Goal: Navigation & Orientation: Find specific page/section

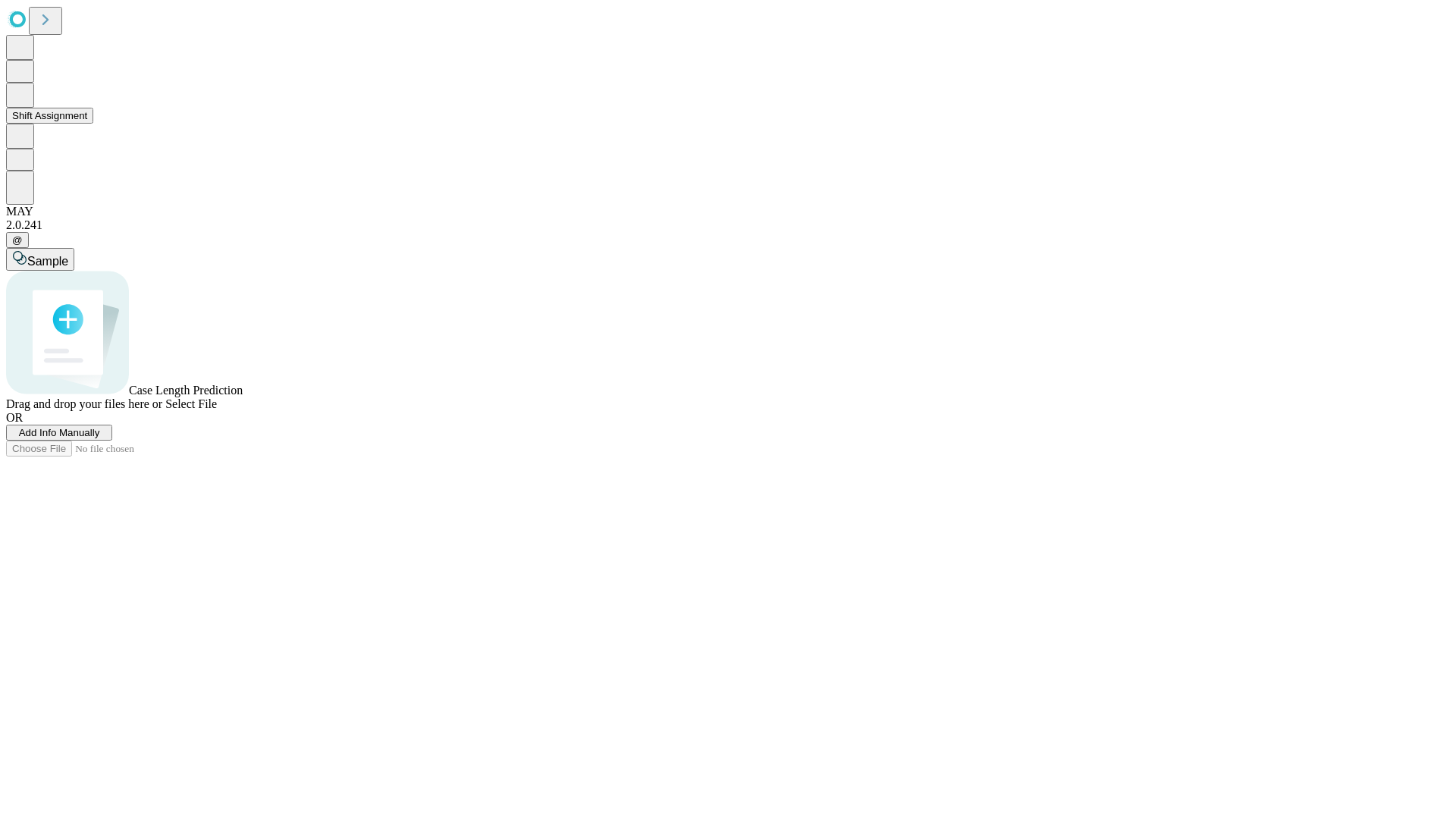
click at [93, 123] on button "Shift Assignment" at bounding box center [50, 115] width 88 height 16
